Goal: Task Accomplishment & Management: Manage account settings

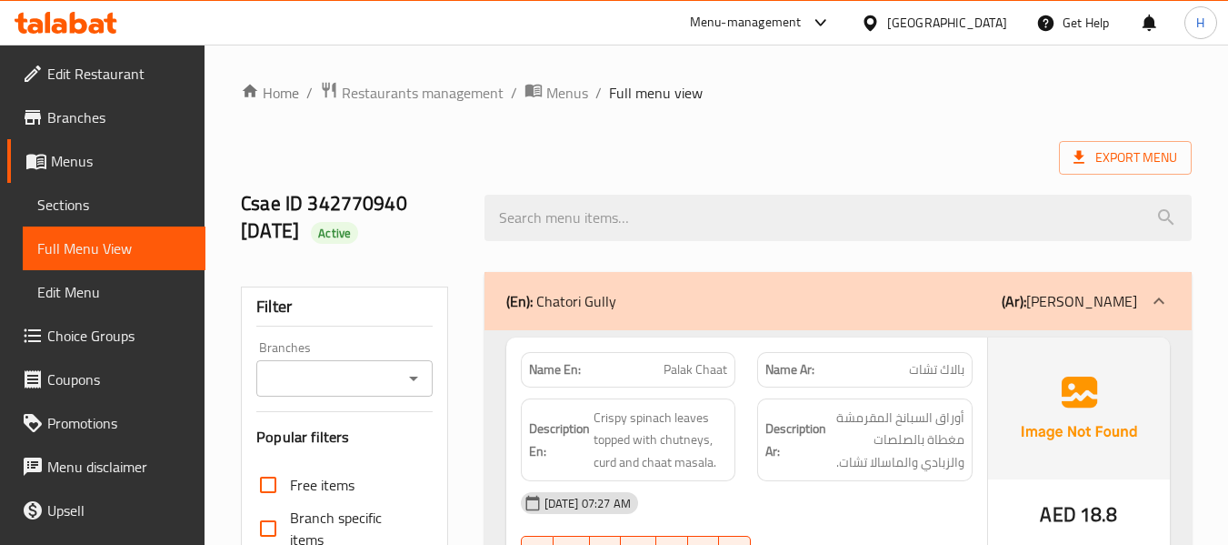
click at [964, 27] on div "[GEOGRAPHIC_DATA]" at bounding box center [947, 23] width 120 height 20
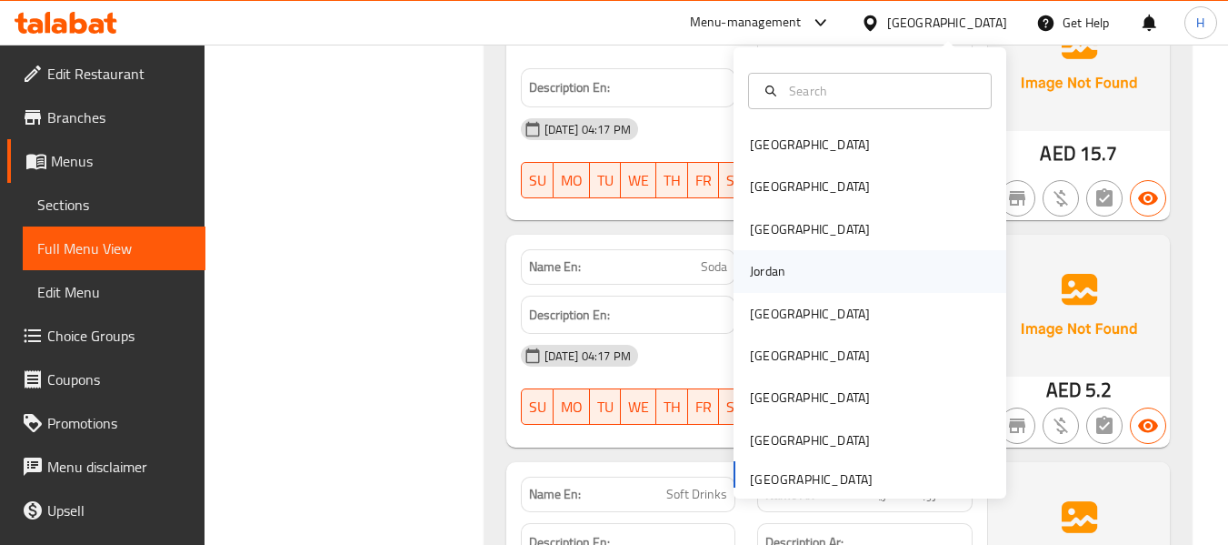
click at [787, 279] on div "Jordan" at bounding box center [768, 271] width 65 height 42
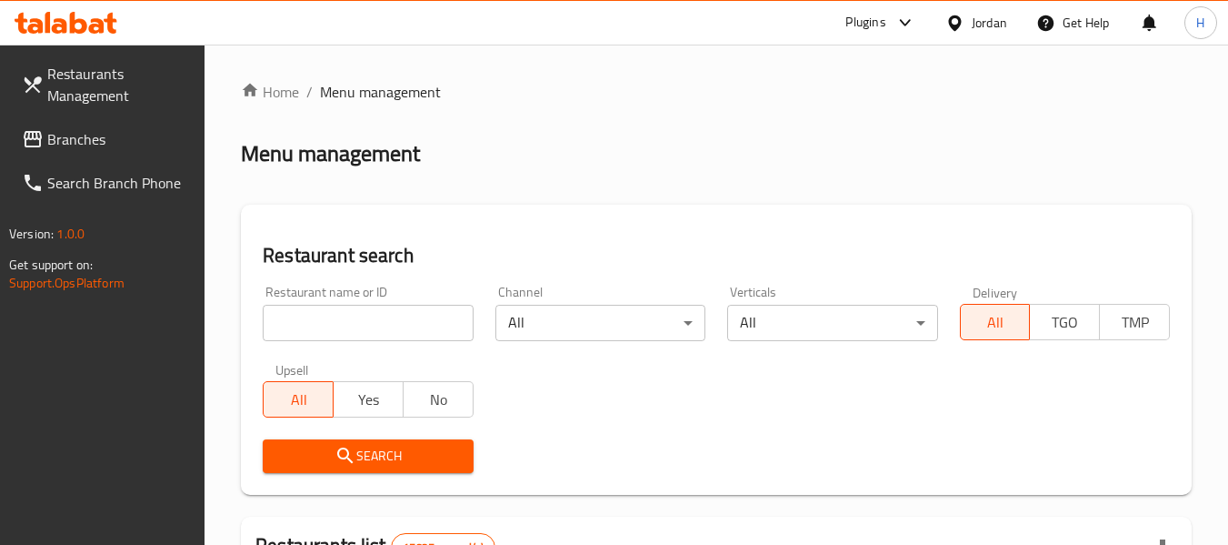
click at [94, 138] on span "Branches" at bounding box center [119, 139] width 144 height 22
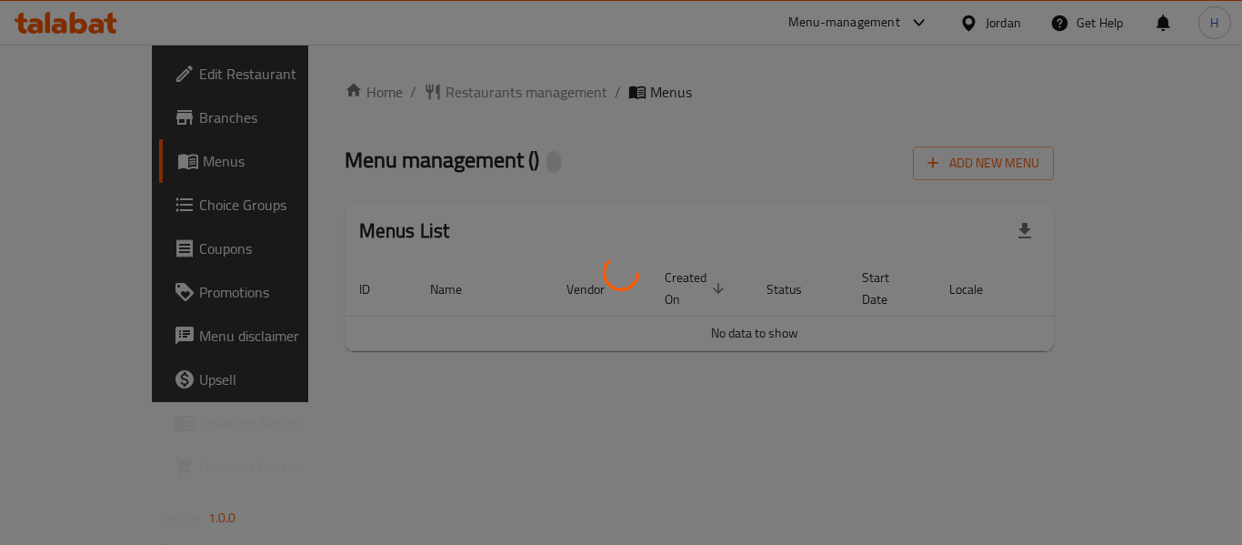
click at [716, 287] on div at bounding box center [621, 272] width 1242 height 545
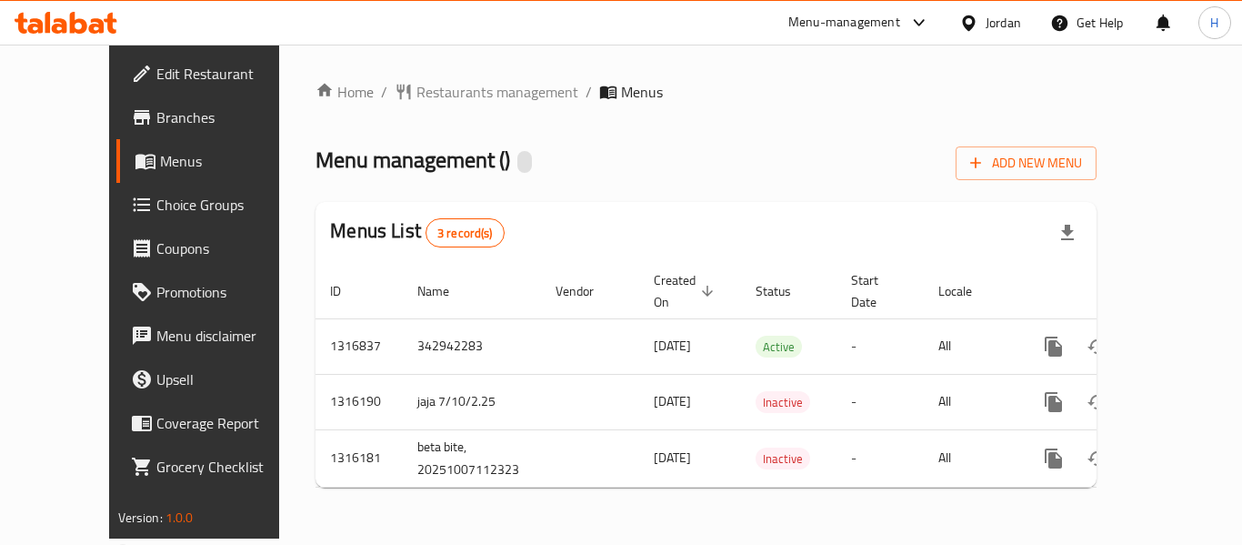
click at [808, 215] on div at bounding box center [621, 272] width 1242 height 545
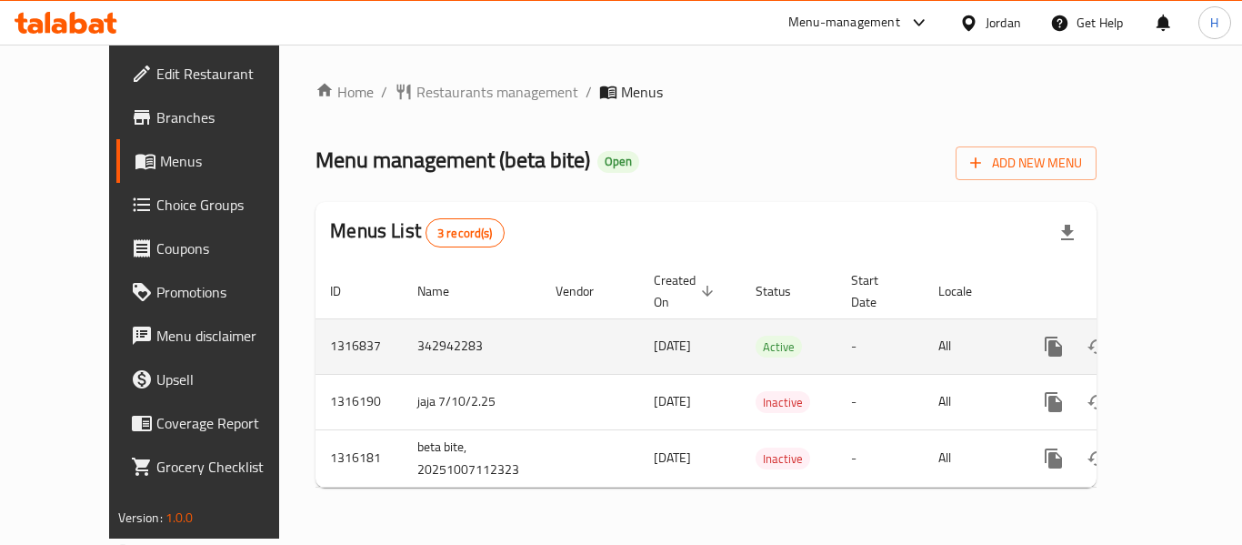
click at [1175, 337] on link "enhanced table" at bounding box center [1185, 347] width 44 height 44
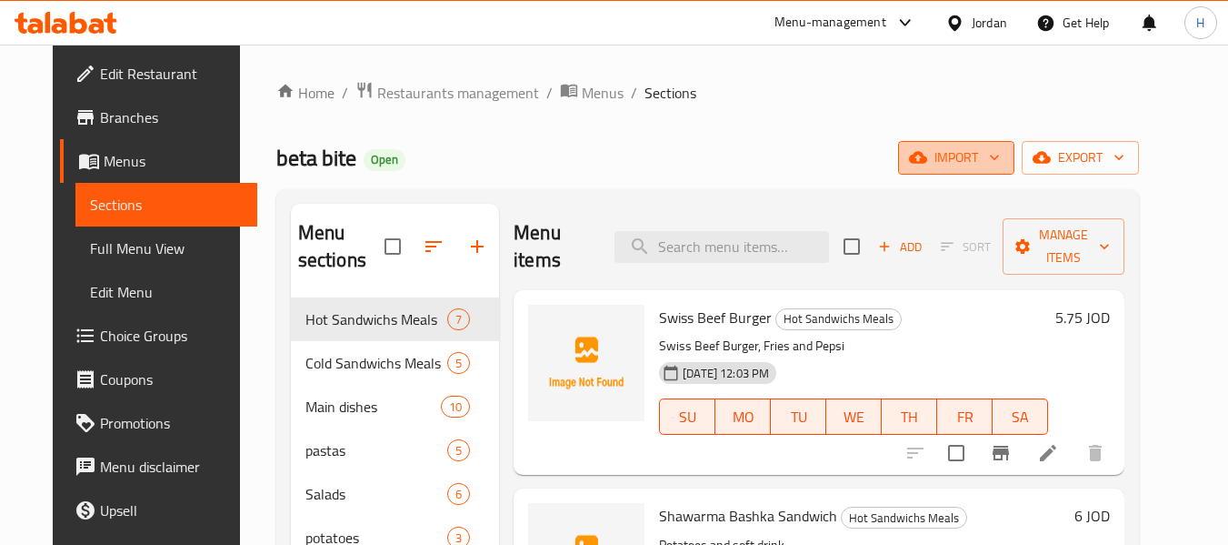
click at [1003, 173] on button "import" at bounding box center [956, 158] width 116 height 34
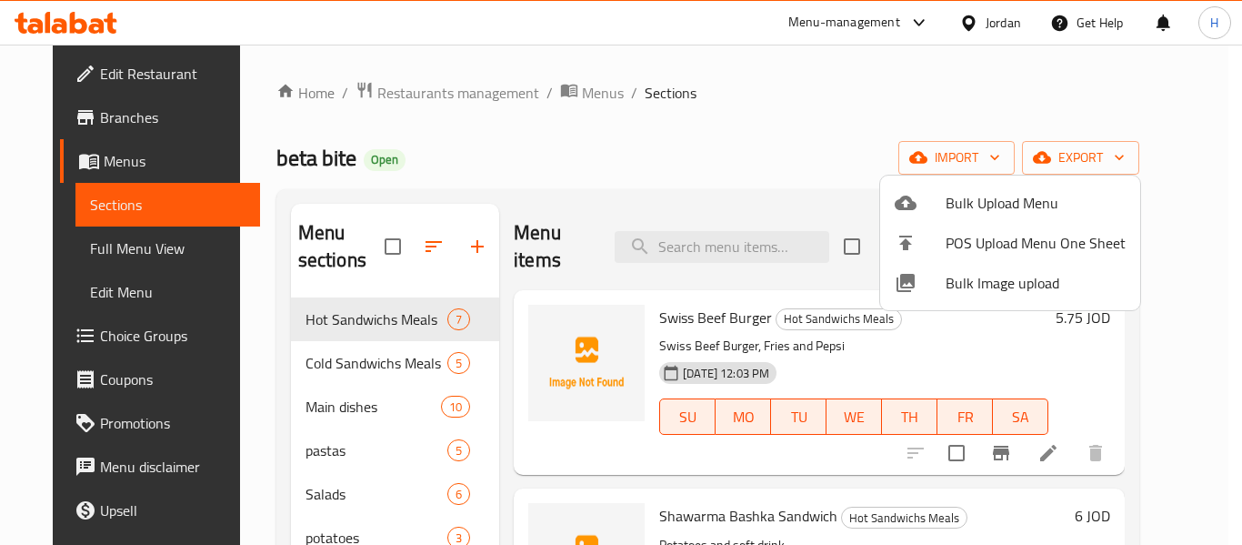
click at [960, 266] on li "Bulk Image upload" at bounding box center [1010, 283] width 260 height 40
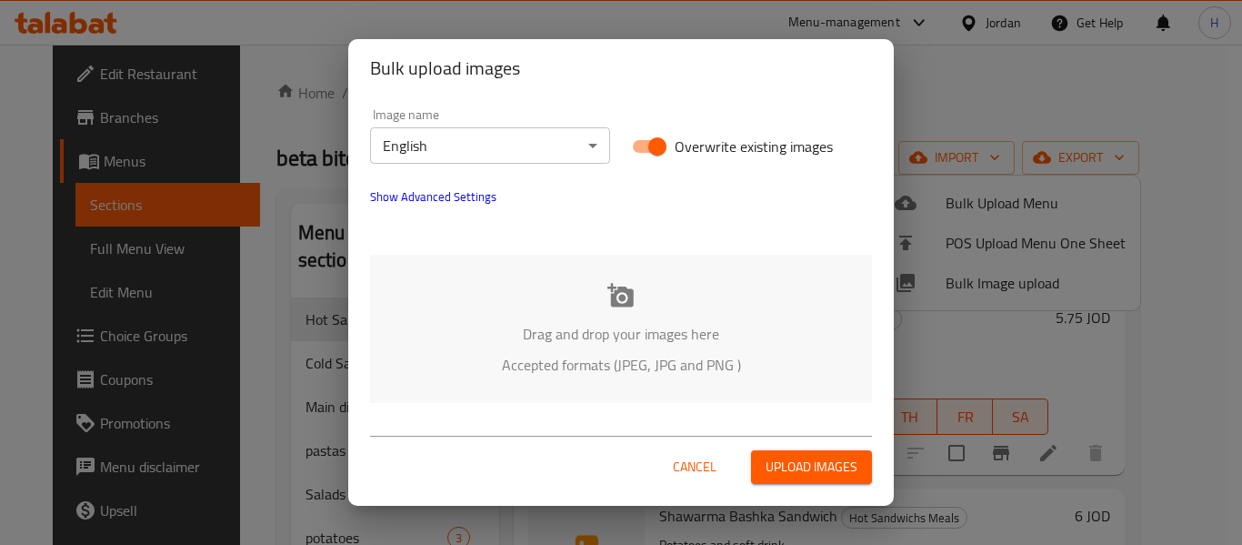
click at [510, 145] on body "​ Menu-management Jordan Get Help H Edit Restaurant Branches Menus Sections Ful…" at bounding box center [621, 295] width 1242 height 500
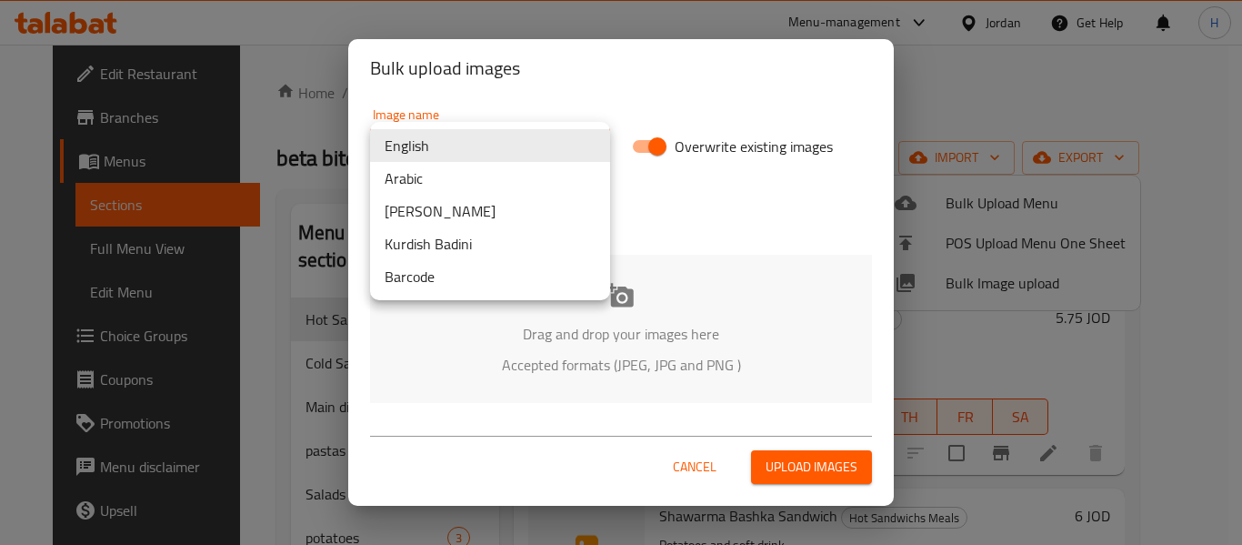
click at [402, 180] on li "Arabic" at bounding box center [490, 178] width 240 height 33
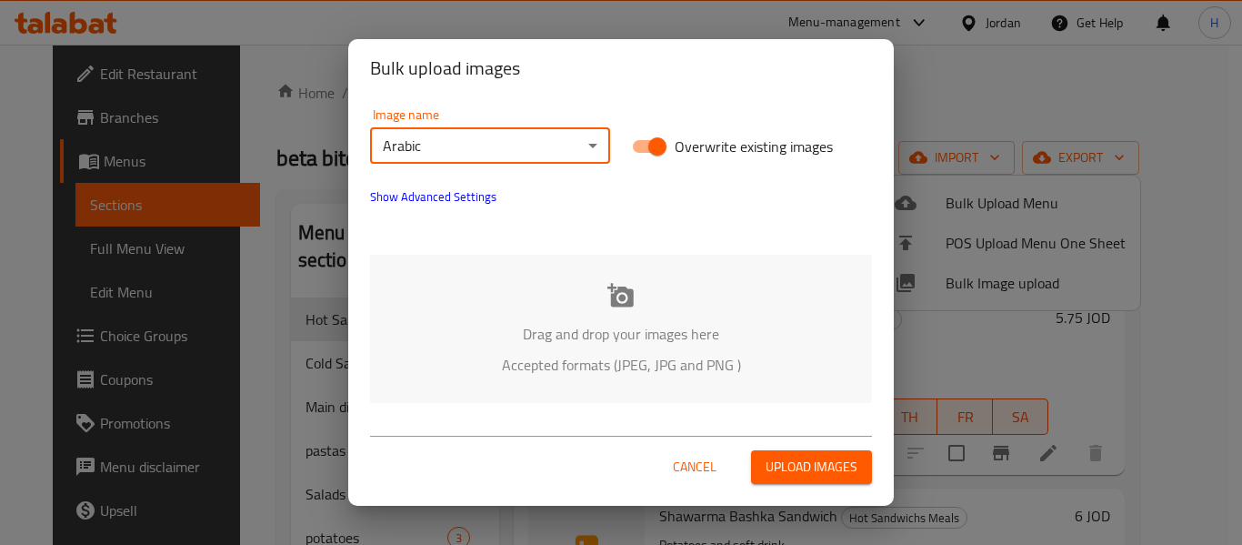
click at [507, 368] on p "Accepted formats (JPEG, JPG and PNG )" at bounding box center [620, 365] width 447 height 22
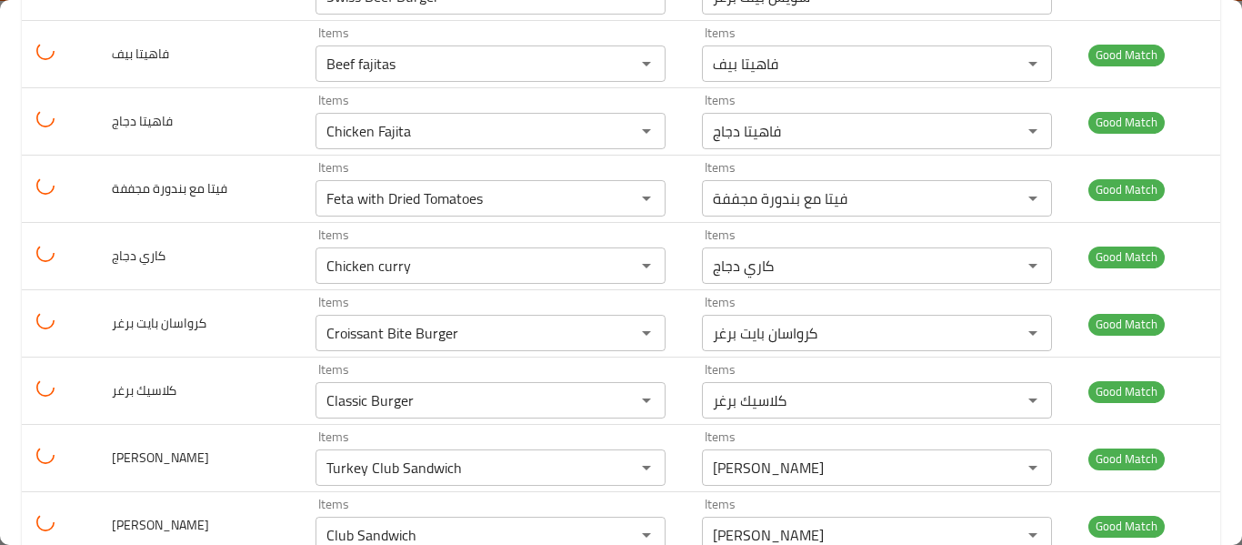
scroll to position [2260, 0]
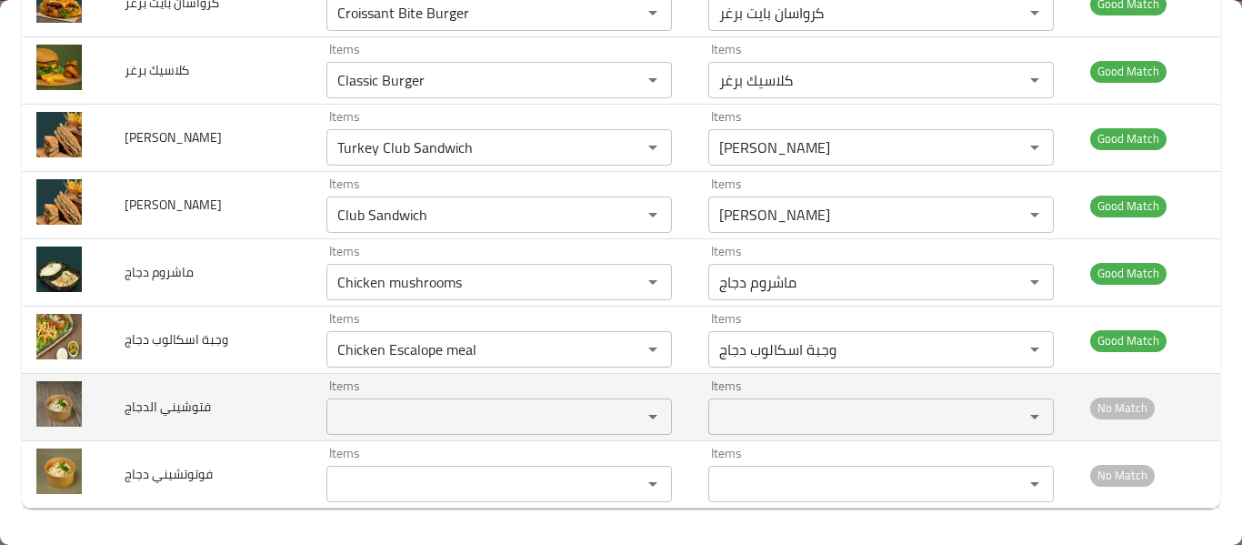
click at [386, 416] on الدجاج "Items" at bounding box center [472, 416] width 281 height 25
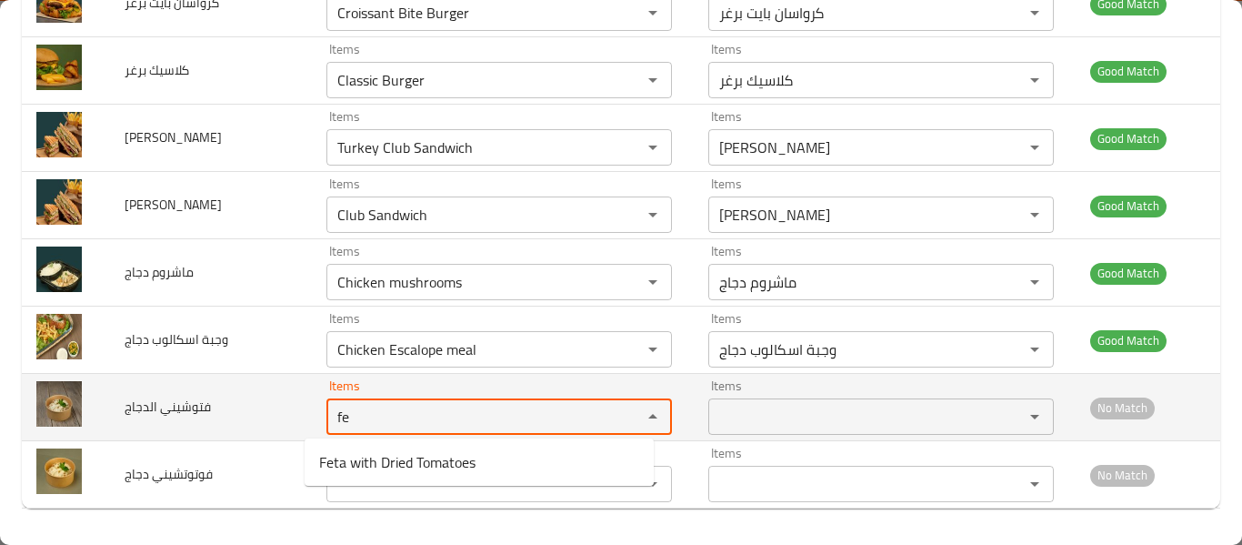
type الدجاج "f"
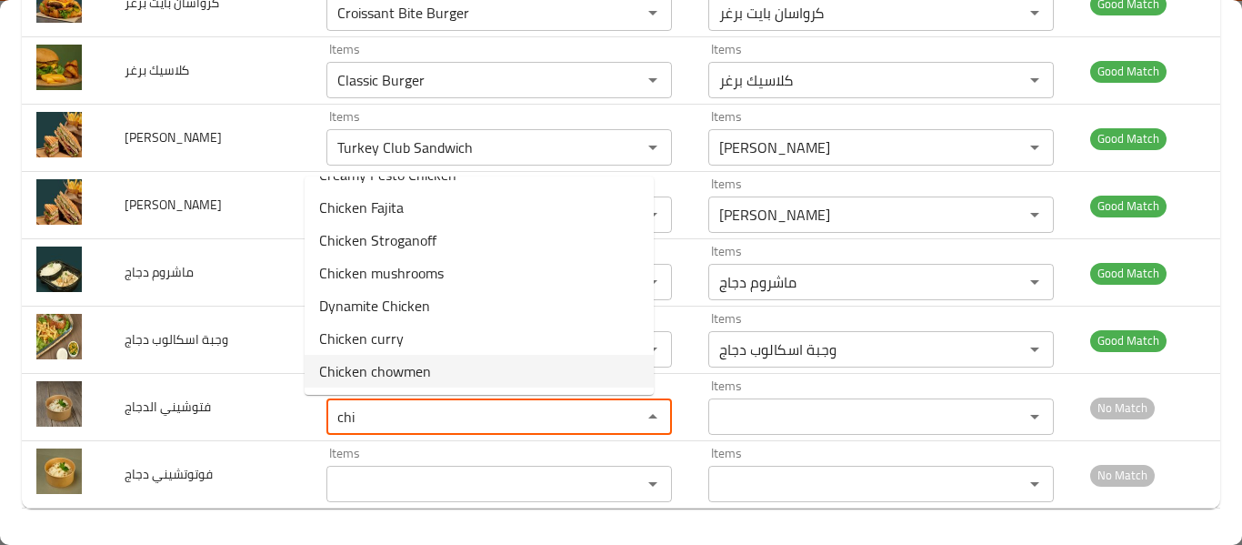
scroll to position [0, 0]
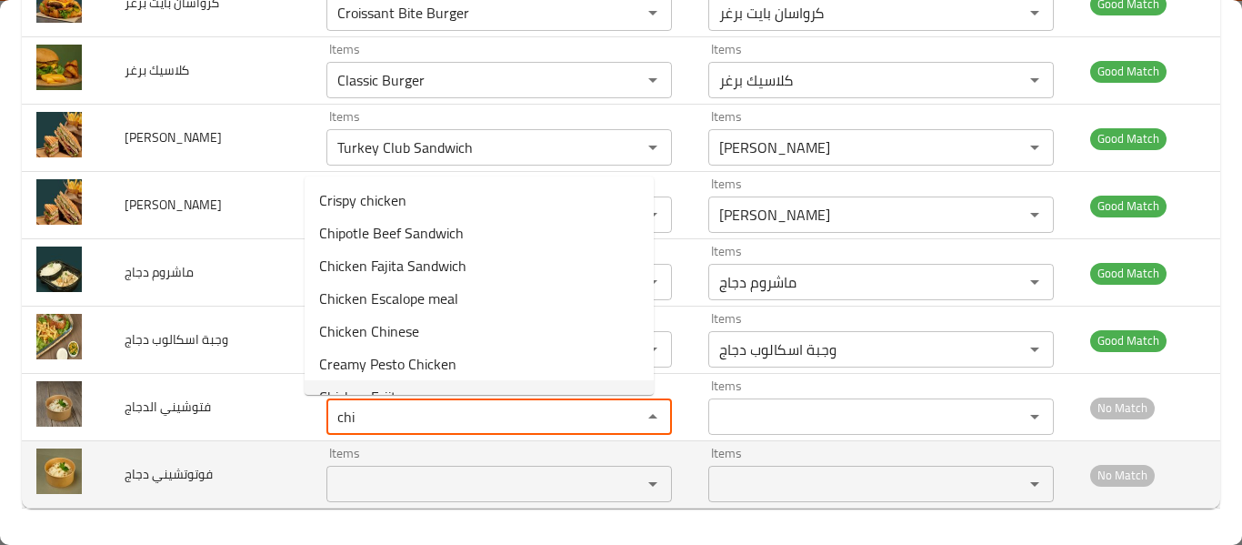
type الدجاج "chi"
click at [205, 486] on span "فوتوتشيني دجاج" at bounding box center [169, 474] width 88 height 24
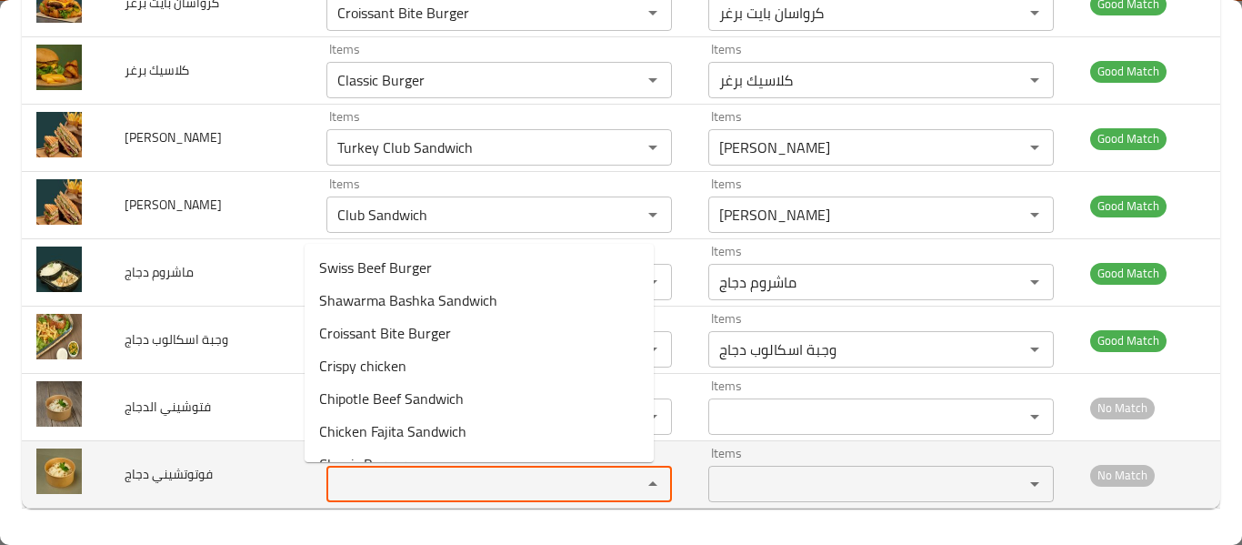
click at [449, 474] on دجاج "Items" at bounding box center [472, 483] width 281 height 25
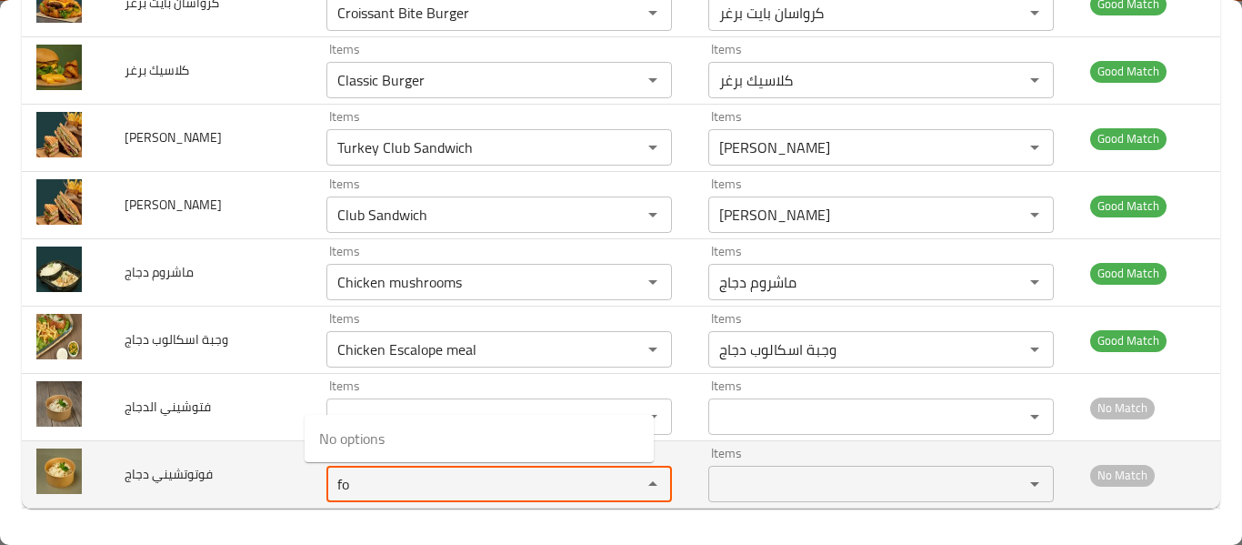
click at [443, 470] on div "fo Items" at bounding box center [499, 484] width 346 height 36
type دجاج "f"
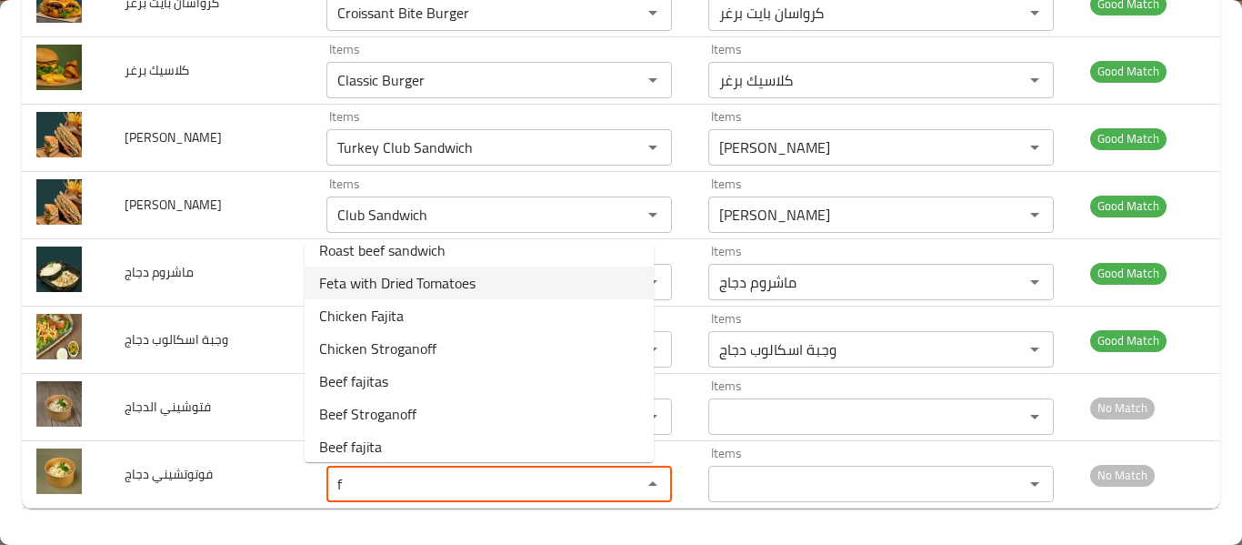
scroll to position [156, 0]
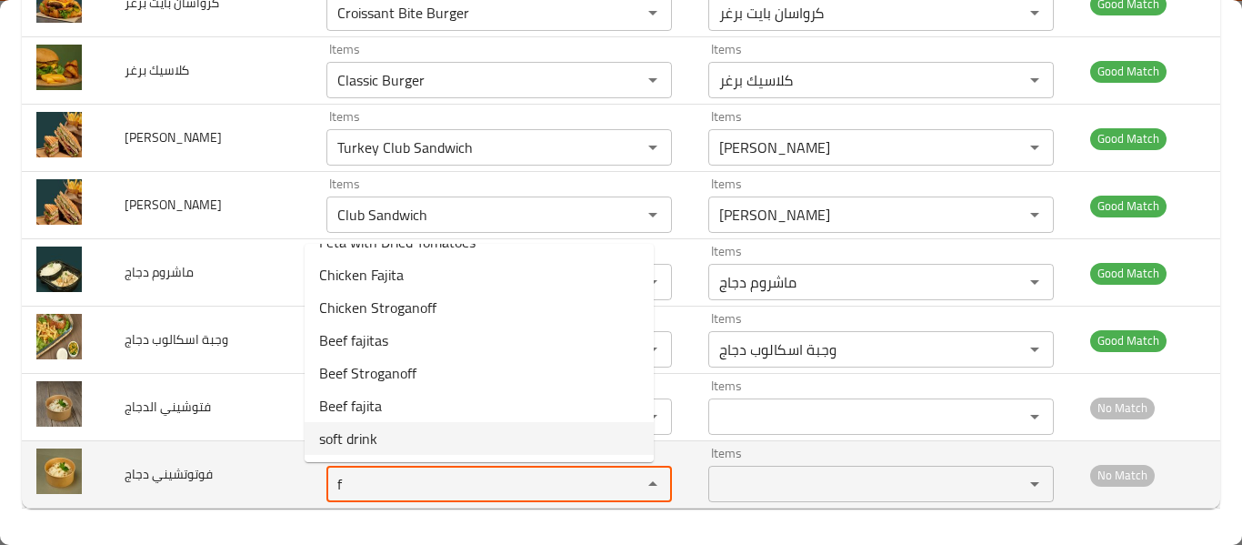
click at [326, 466] on div "f Items" at bounding box center [499, 484] width 346 height 36
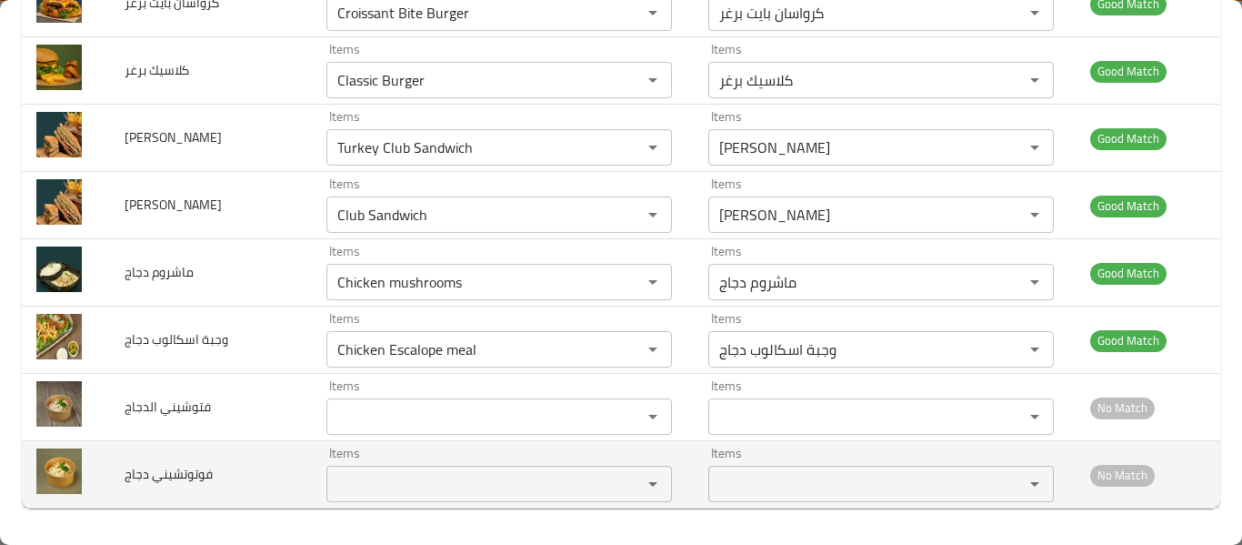
click at [249, 486] on td "فوتوتشيني دجاج" at bounding box center [211, 474] width 202 height 67
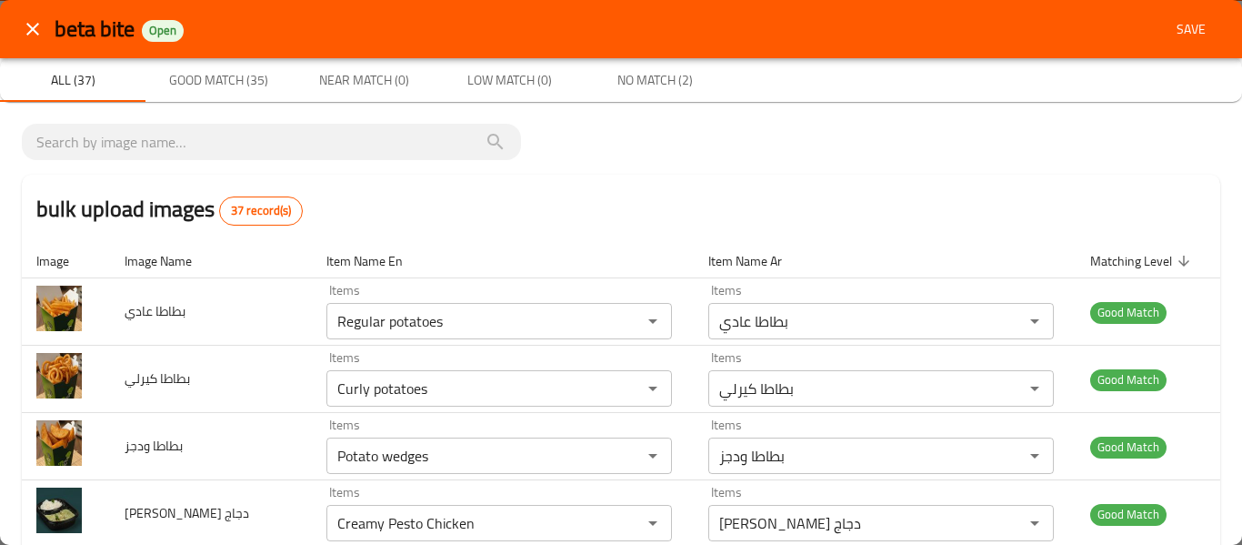
click at [1173, 25] on span "Save" at bounding box center [1191, 29] width 44 height 23
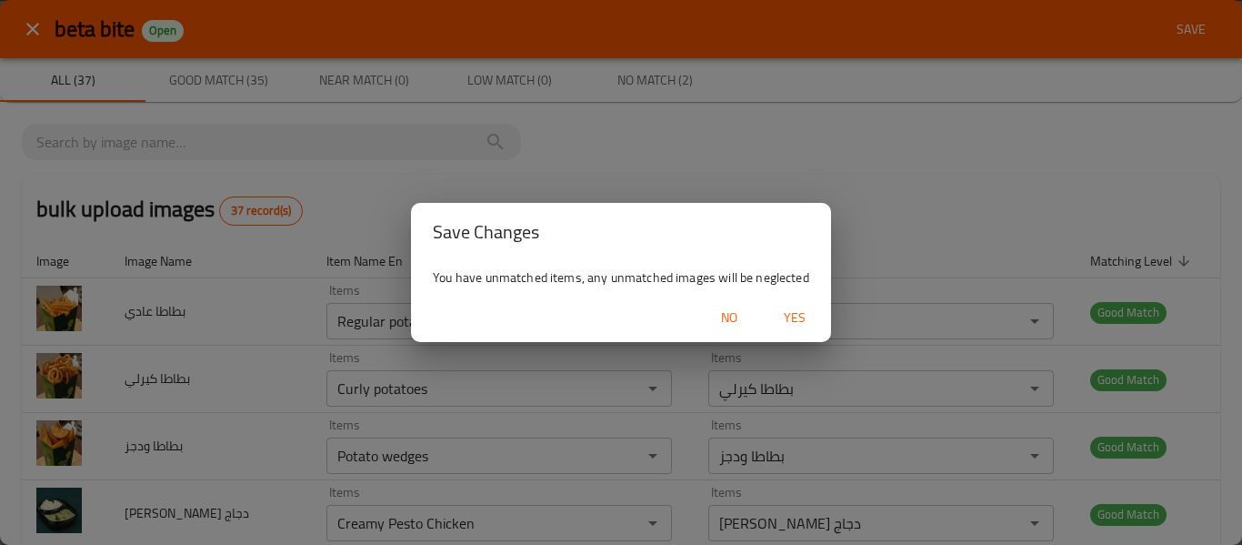
click at [806, 321] on span "Yes" at bounding box center [795, 317] width 44 height 23
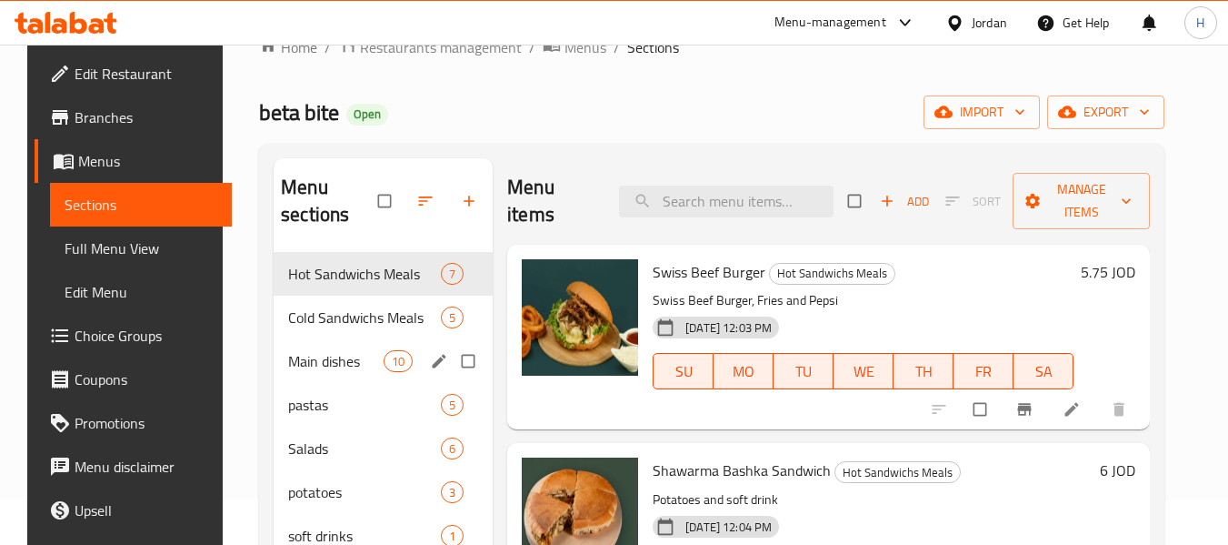
scroll to position [12, 0]
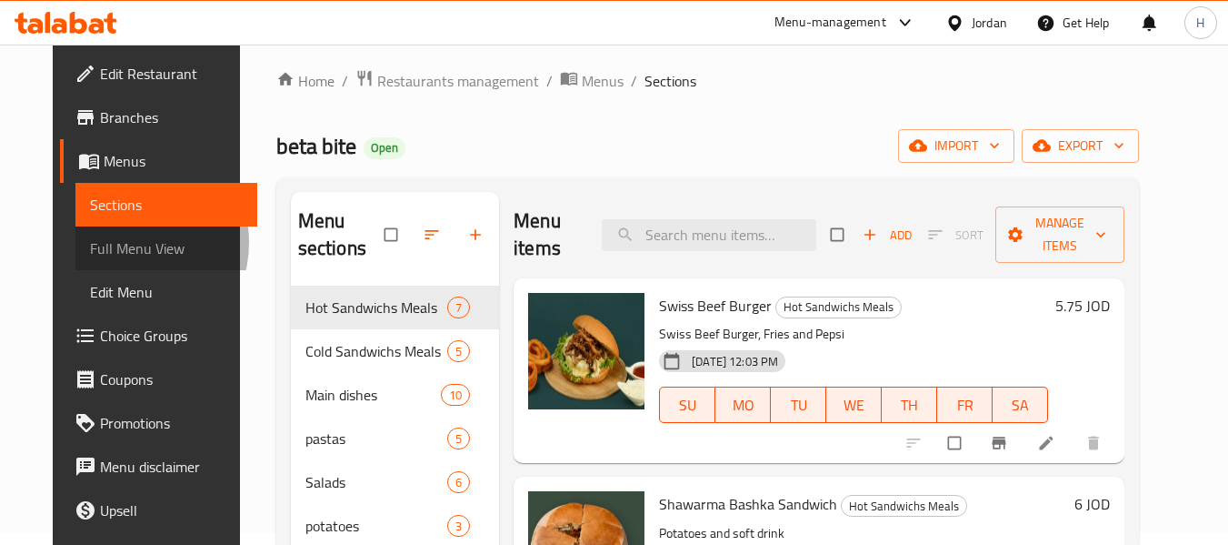
click at [90, 243] on span "Full Menu View" at bounding box center [167, 248] width 154 height 22
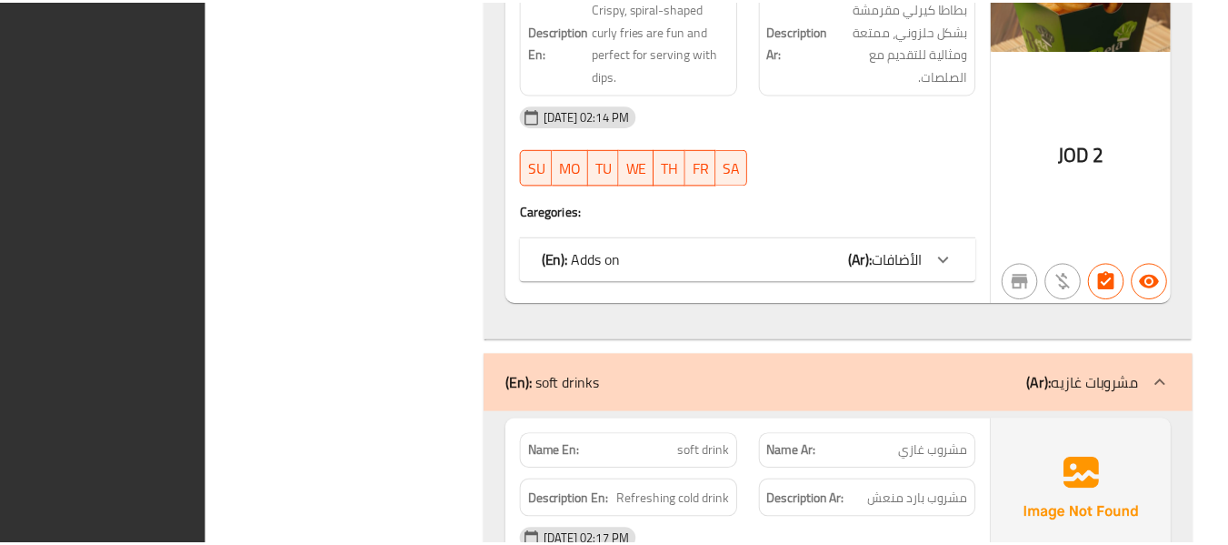
scroll to position [10271, 0]
